Goal: Contribute content: Add original content to the website for others to see

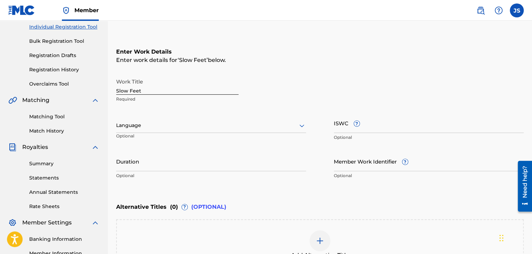
scroll to position [95, 0]
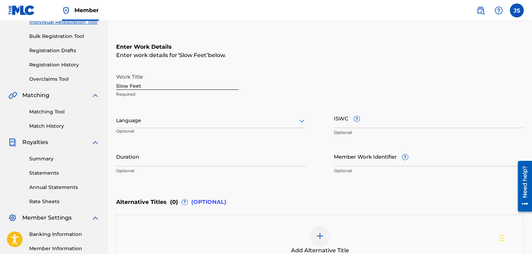
click at [146, 123] on div at bounding box center [211, 120] width 190 height 9
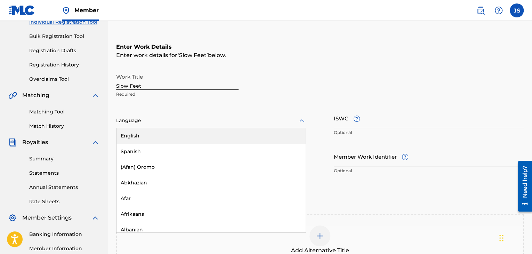
click at [139, 131] on div "English" at bounding box center [211, 136] width 189 height 16
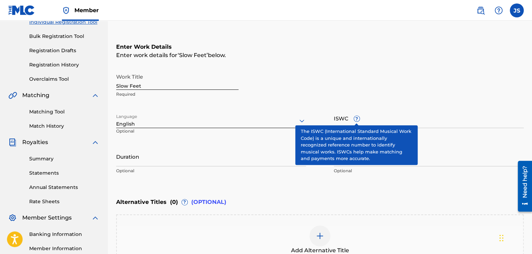
click at [359, 121] on span "?" at bounding box center [357, 119] width 6 height 6
click at [359, 121] on input "ISWC ?" at bounding box center [429, 118] width 190 height 20
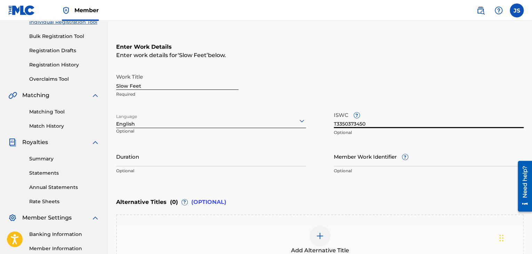
type input "T3350373450"
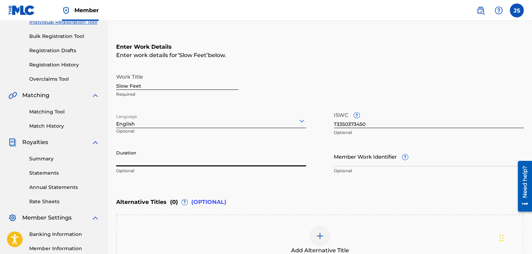
click at [275, 158] on input "Duration" at bounding box center [211, 157] width 190 height 20
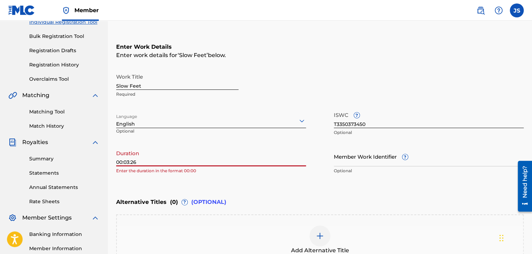
type input "00:03:26"
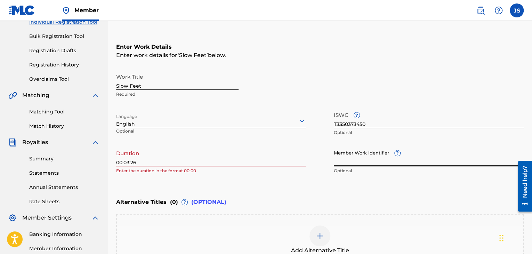
click at [368, 159] on input "Member Work Identifier ?" at bounding box center [429, 157] width 190 height 20
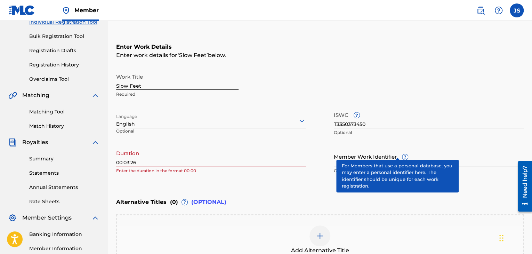
click at [398, 152] on div "Member Work Identifier ? Optional" at bounding box center [429, 162] width 190 height 31
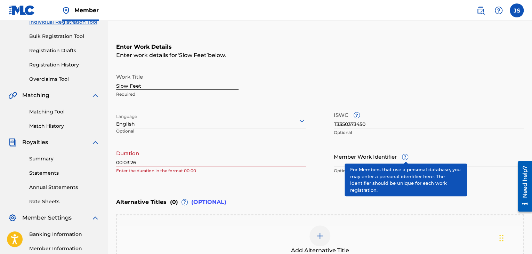
click at [404, 155] on span "?" at bounding box center [406, 157] width 6 height 6
click at [404, 155] on input "Member Work Identifier ?" at bounding box center [429, 157] width 190 height 20
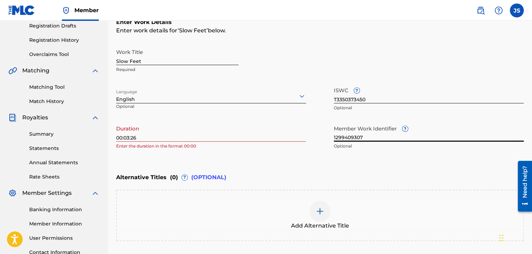
scroll to position [143, 0]
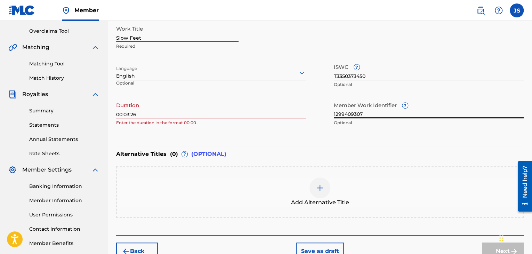
type input "1299409307"
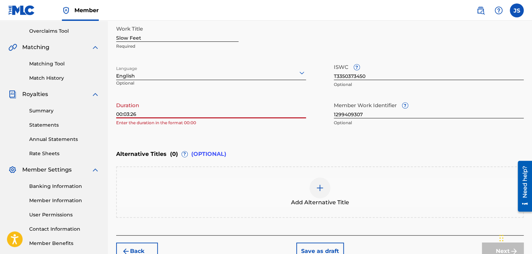
click at [124, 116] on input "00:03:26" at bounding box center [211, 108] width 190 height 20
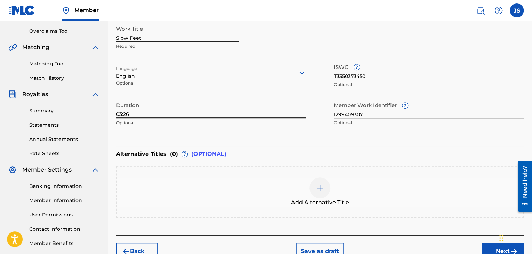
scroll to position [181, 0]
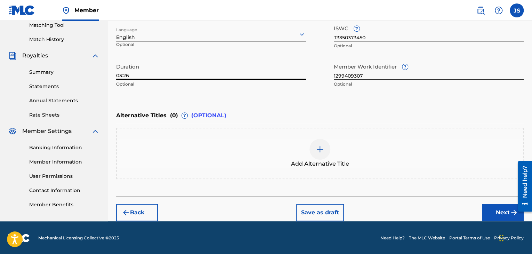
type input "03:26"
click at [499, 209] on button "Next" at bounding box center [503, 212] width 42 height 17
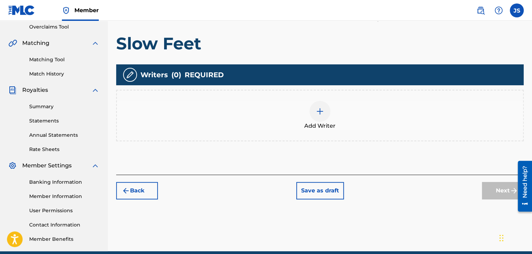
scroll to position [149, 0]
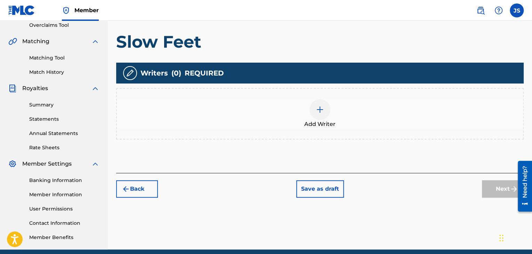
click at [318, 108] on img at bounding box center [320, 109] width 8 height 8
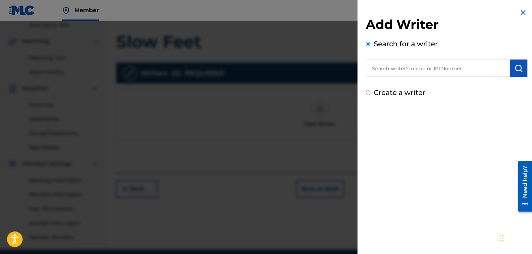
click at [395, 70] on input "text" at bounding box center [438, 68] width 144 height 17
type input "1299409307"
click at [518, 69] on img "submit" at bounding box center [519, 68] width 8 height 8
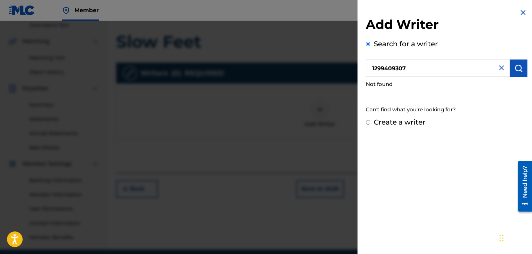
click at [498, 64] on img at bounding box center [502, 68] width 8 height 8
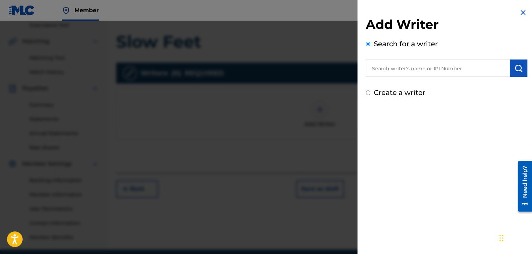
click at [440, 68] on input "text" at bounding box center [438, 68] width 144 height 17
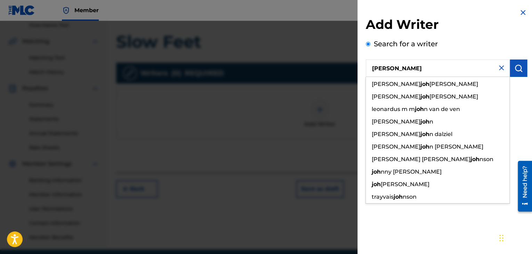
type input "J"
type input "j"
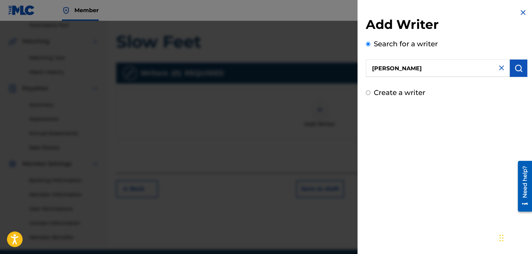
type input "[PERSON_NAME]"
click at [518, 63] on button "submit" at bounding box center [518, 68] width 17 height 17
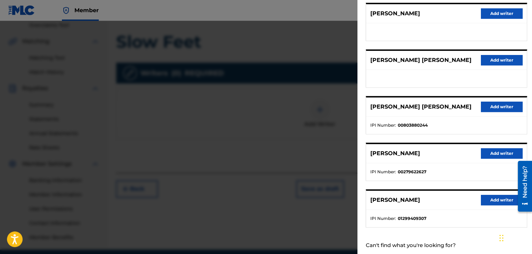
scroll to position [106, 0]
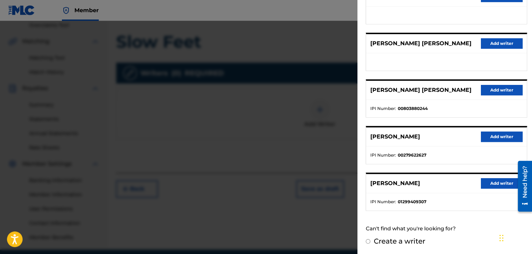
click at [498, 183] on button "Add writer" at bounding box center [502, 183] width 42 height 10
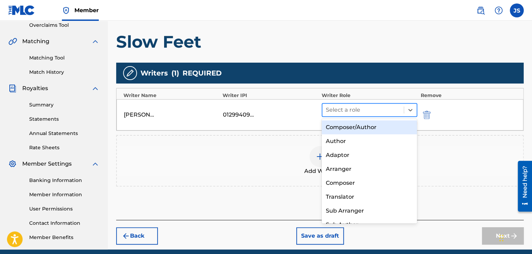
click at [376, 108] on div at bounding box center [363, 110] width 74 height 10
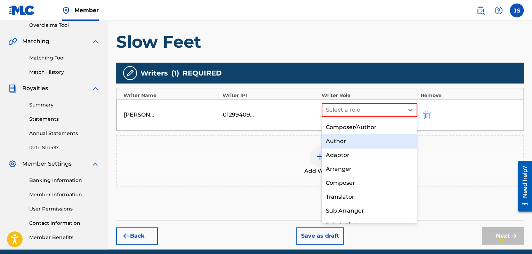
click at [350, 142] on div "Author" at bounding box center [370, 141] width 96 height 14
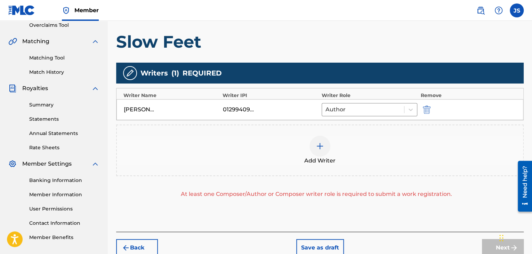
click at [322, 148] on img at bounding box center [320, 146] width 8 height 8
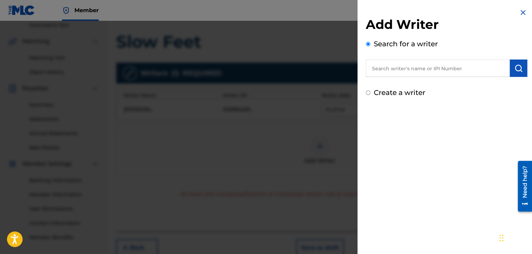
click at [403, 71] on input "text" at bounding box center [438, 68] width 144 height 17
type input "[PERSON_NAME]"
click at [512, 68] on button "submit" at bounding box center [518, 68] width 17 height 17
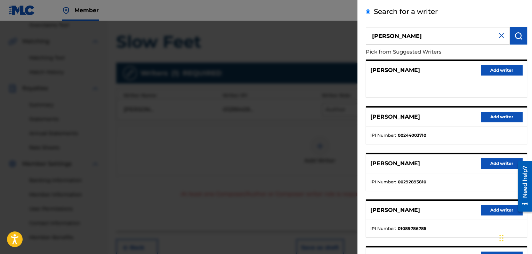
scroll to position [32, 0]
click at [498, 36] on img at bounding box center [502, 36] width 8 height 8
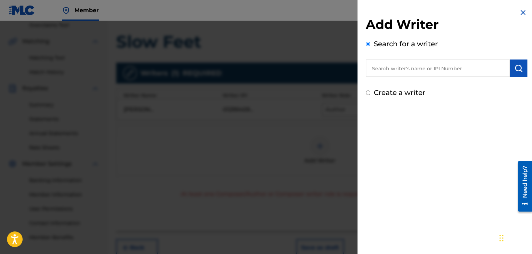
click at [448, 69] on input "text" at bounding box center [438, 68] width 144 height 17
type input "[PERSON_NAME]"
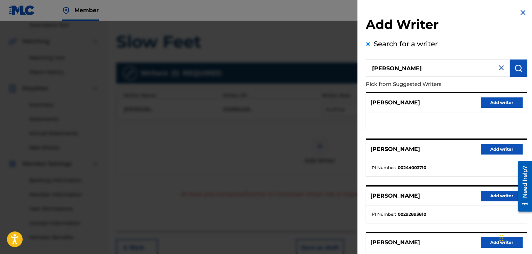
click at [521, 10] on img at bounding box center [523, 12] width 8 height 8
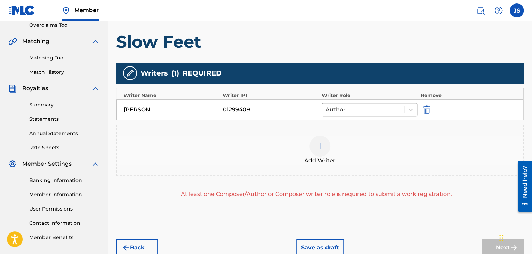
scroll to position [184, 0]
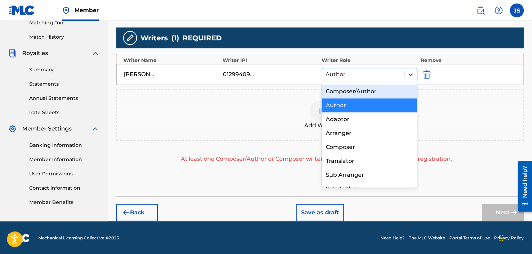
click at [410, 73] on icon at bounding box center [411, 74] width 4 height 2
click at [376, 91] on div "Composer/Author" at bounding box center [370, 92] width 96 height 14
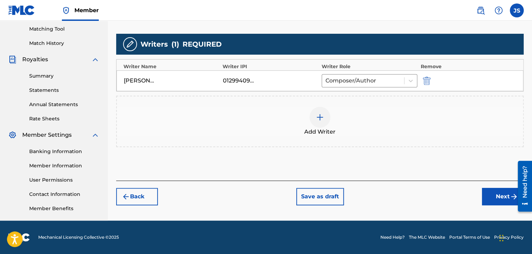
click at [492, 194] on button "Next" at bounding box center [503, 196] width 42 height 17
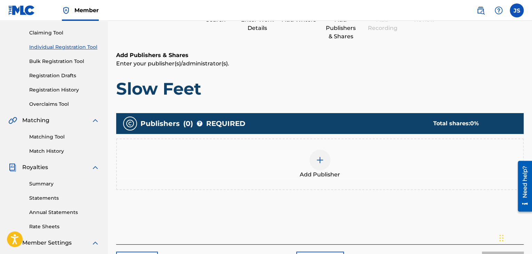
scroll to position [82, 0]
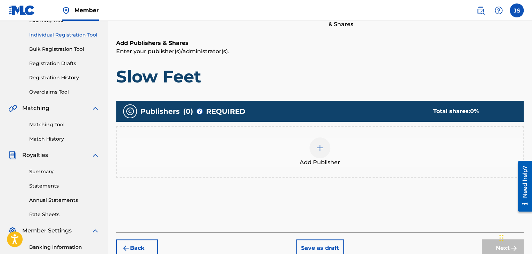
click at [325, 147] on div at bounding box center [320, 147] width 21 height 21
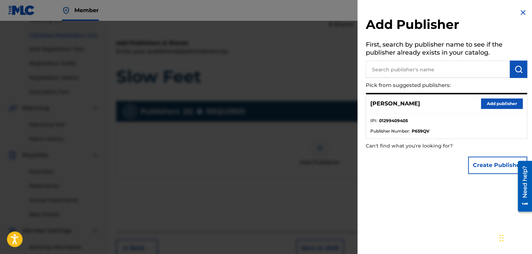
click at [496, 101] on button "Add publisher" at bounding box center [502, 103] width 42 height 10
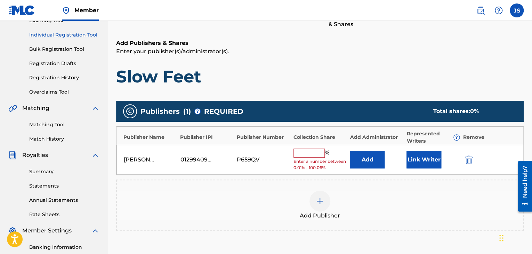
click at [302, 149] on input "text" at bounding box center [309, 153] width 31 height 9
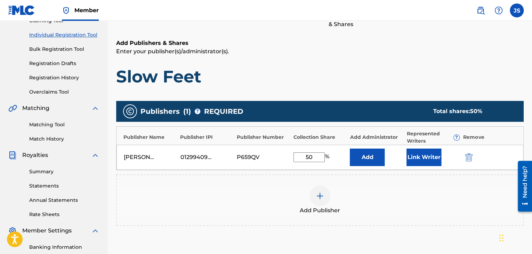
type input "50"
click at [318, 190] on div at bounding box center [320, 195] width 21 height 21
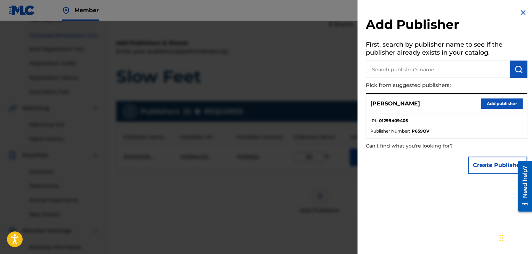
click at [402, 70] on input "text" at bounding box center [438, 69] width 144 height 17
type input "LLB Publishing"
click at [516, 69] on img "submit" at bounding box center [519, 69] width 8 height 8
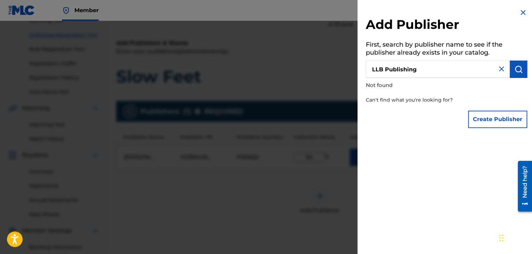
click at [489, 115] on button "Create Publisher" at bounding box center [497, 119] width 59 height 17
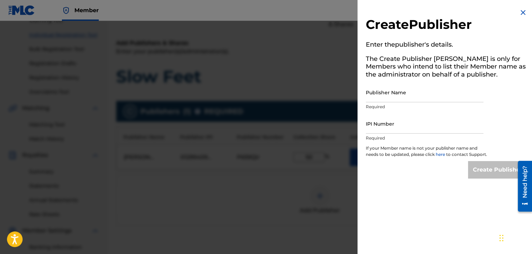
click at [519, 12] on img at bounding box center [523, 12] width 8 height 8
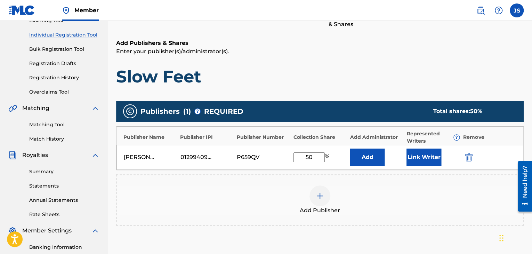
click at [318, 155] on input "50" at bounding box center [309, 157] width 31 height 10
type input "5"
type input "50"
click at [322, 192] on img at bounding box center [320, 196] width 8 height 8
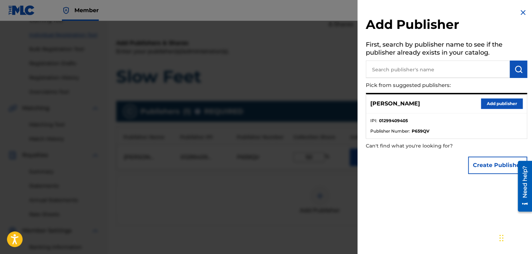
click at [424, 68] on input "text" at bounding box center [438, 69] width 144 height 17
type input "[PERSON_NAME]"
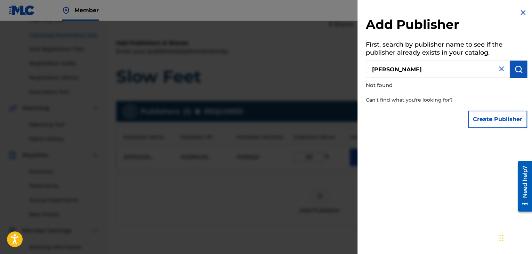
click at [498, 71] on img at bounding box center [502, 69] width 8 height 8
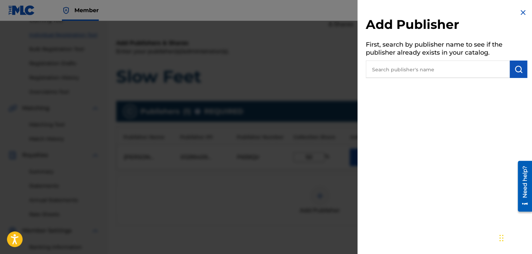
click at [489, 71] on input "text" at bounding box center [438, 69] width 144 height 17
type input "3"
click at [521, 10] on img at bounding box center [523, 12] width 8 height 8
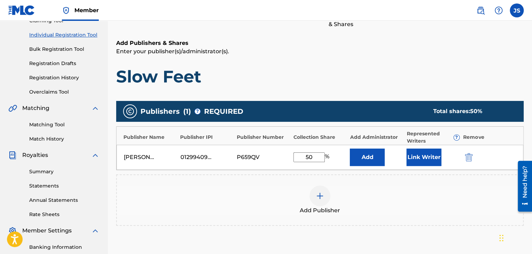
click at [320, 198] on img at bounding box center [320, 196] width 8 height 8
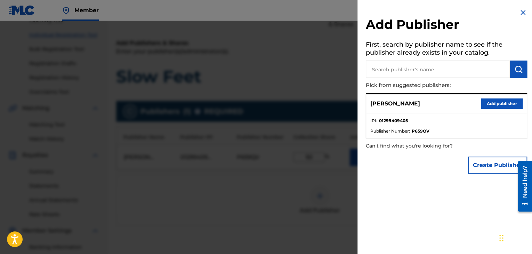
click at [406, 73] on input "text" at bounding box center [438, 69] width 144 height 17
type input "3903204"
click at [516, 70] on img "submit" at bounding box center [519, 69] width 8 height 8
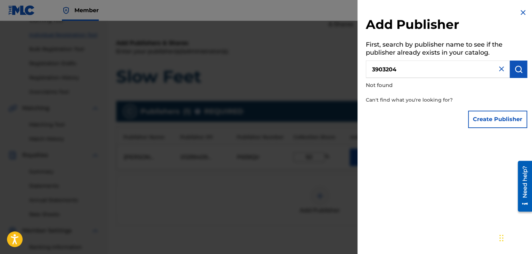
click at [500, 70] on img at bounding box center [502, 69] width 8 height 8
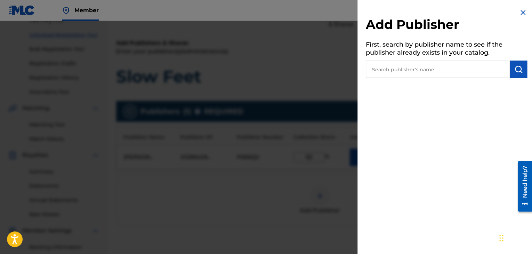
click at [387, 72] on input "text" at bounding box center [438, 69] width 144 height 17
paste input "1308291856"
type input "1308291856"
click at [516, 74] on button "submit" at bounding box center [518, 69] width 17 height 17
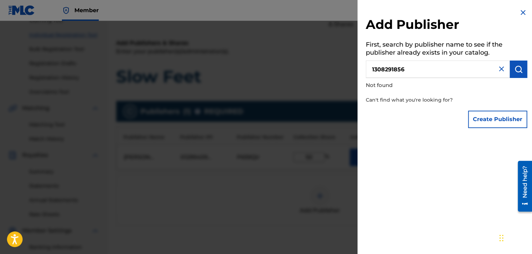
click at [500, 69] on img at bounding box center [502, 69] width 8 height 8
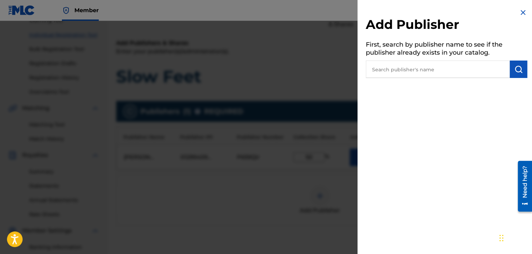
click at [267, 75] on div at bounding box center [266, 148] width 532 height 254
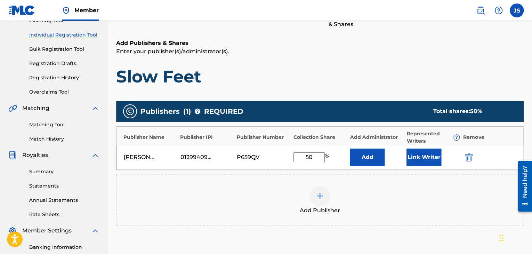
click at [316, 192] on img at bounding box center [320, 196] width 8 height 8
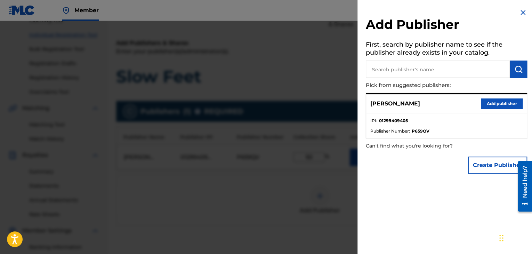
click at [414, 68] on input "text" at bounding box center [438, 69] width 144 height 17
type input "LLBPUBLISHING"
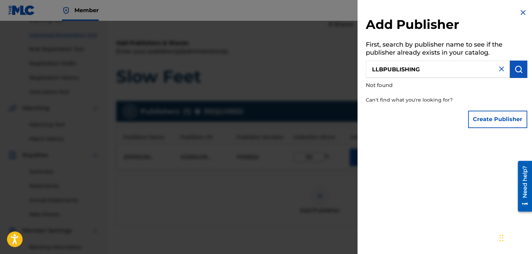
click at [520, 11] on img at bounding box center [523, 12] width 8 height 8
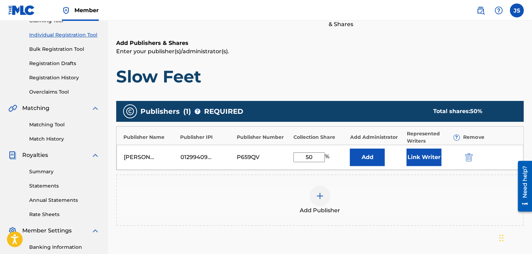
scroll to position [177, 0]
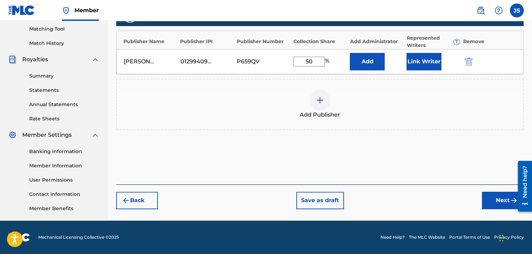
click at [503, 197] on button "Next" at bounding box center [503, 200] width 42 height 17
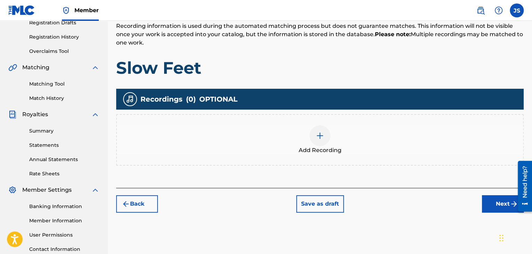
scroll to position [124, 0]
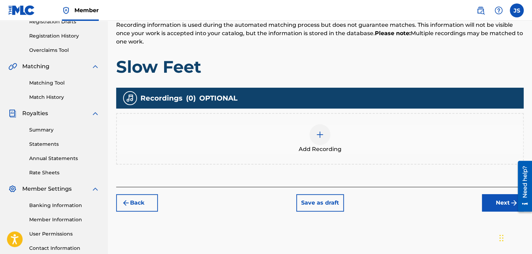
click at [497, 205] on button "Next" at bounding box center [503, 202] width 42 height 17
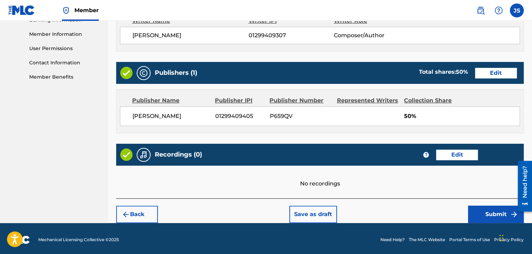
scroll to position [311, 0]
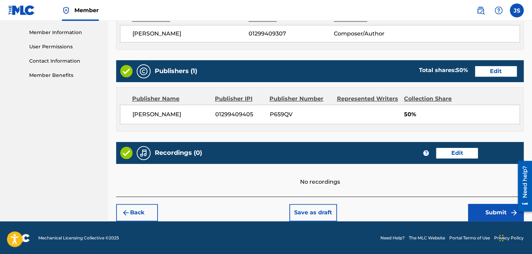
click at [483, 211] on button "Submit" at bounding box center [496, 212] width 56 height 17
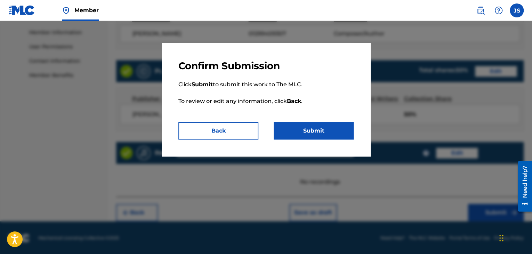
click at [301, 133] on button "Submit" at bounding box center [314, 130] width 80 height 17
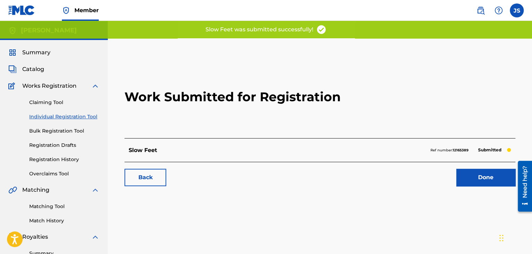
click at [479, 177] on link "Done" at bounding box center [486, 177] width 59 height 17
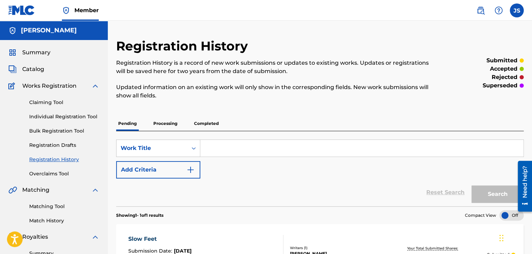
click at [18, 10] on img at bounding box center [21, 10] width 27 height 10
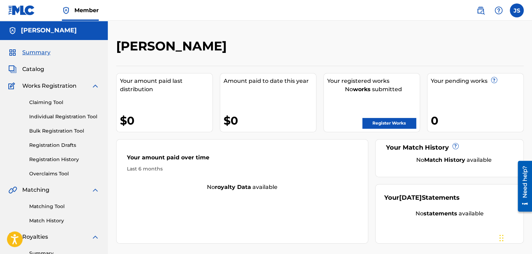
click at [390, 120] on link "Register Works" at bounding box center [390, 123] width 54 height 10
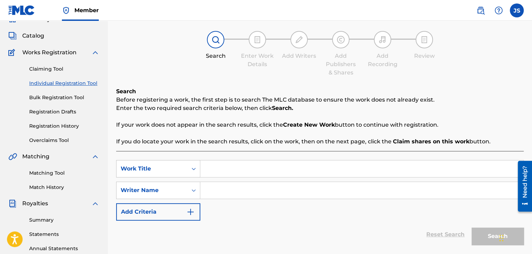
scroll to position [34, 0]
